Goal: Find specific fact

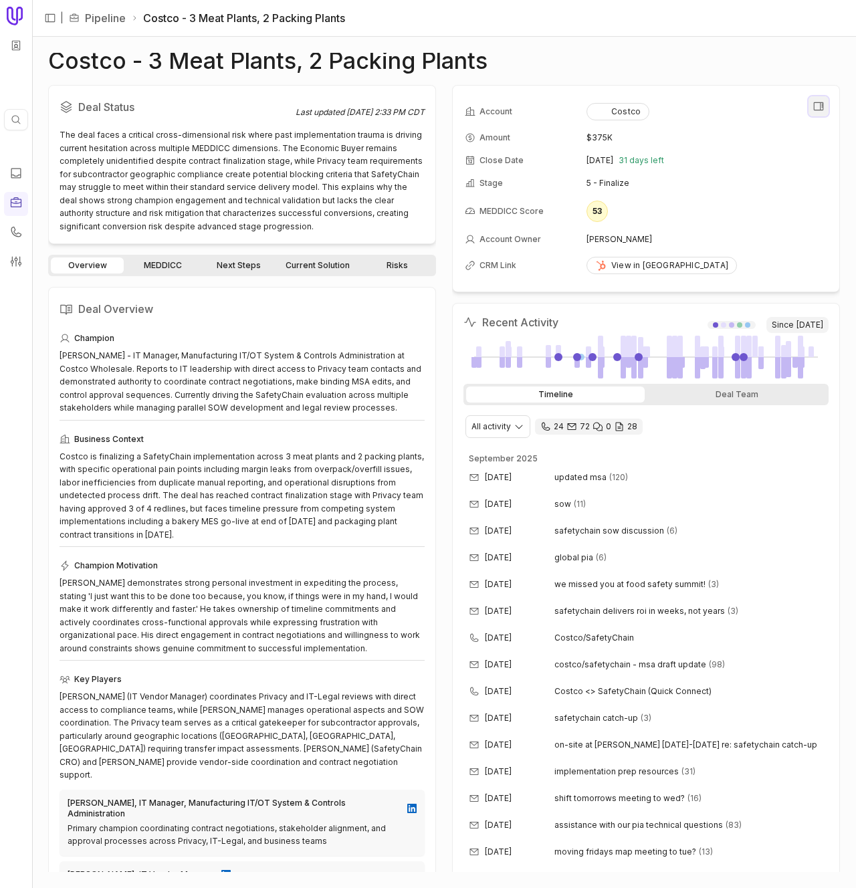
click at [816, 107] on icon "View all fields" at bounding box center [818, 106] width 12 height 12
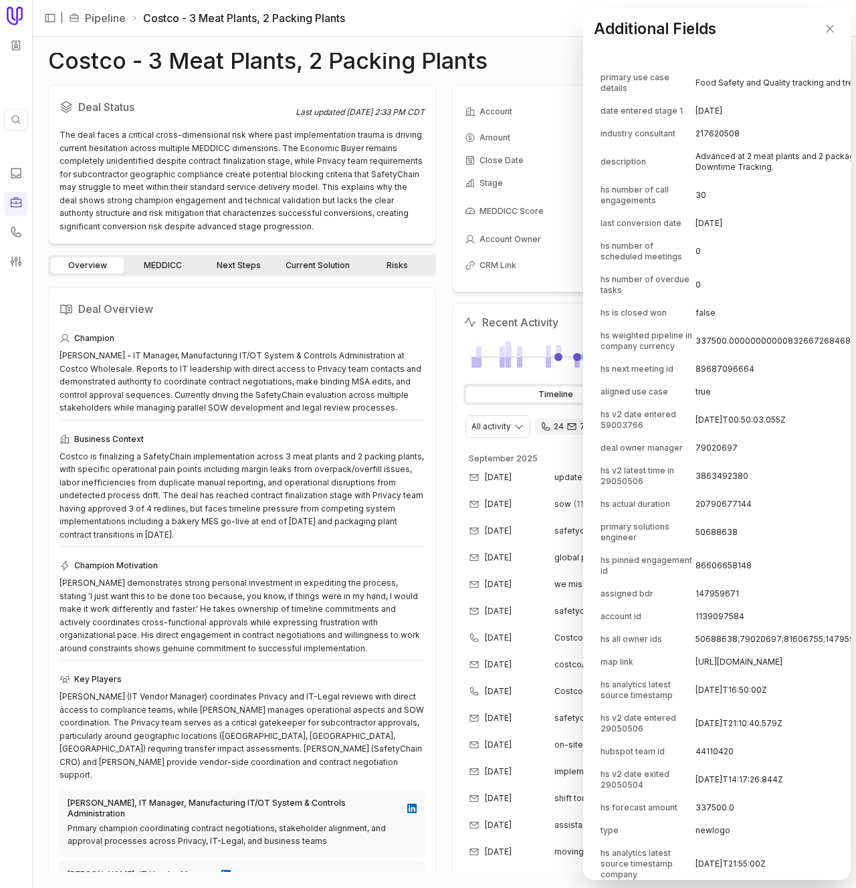
click at [695, 627] on td "1139097584" at bounding box center [846, 616] width 303 height 21
copy td "1139097584"
